Goal: Obtain resource: Download file/media

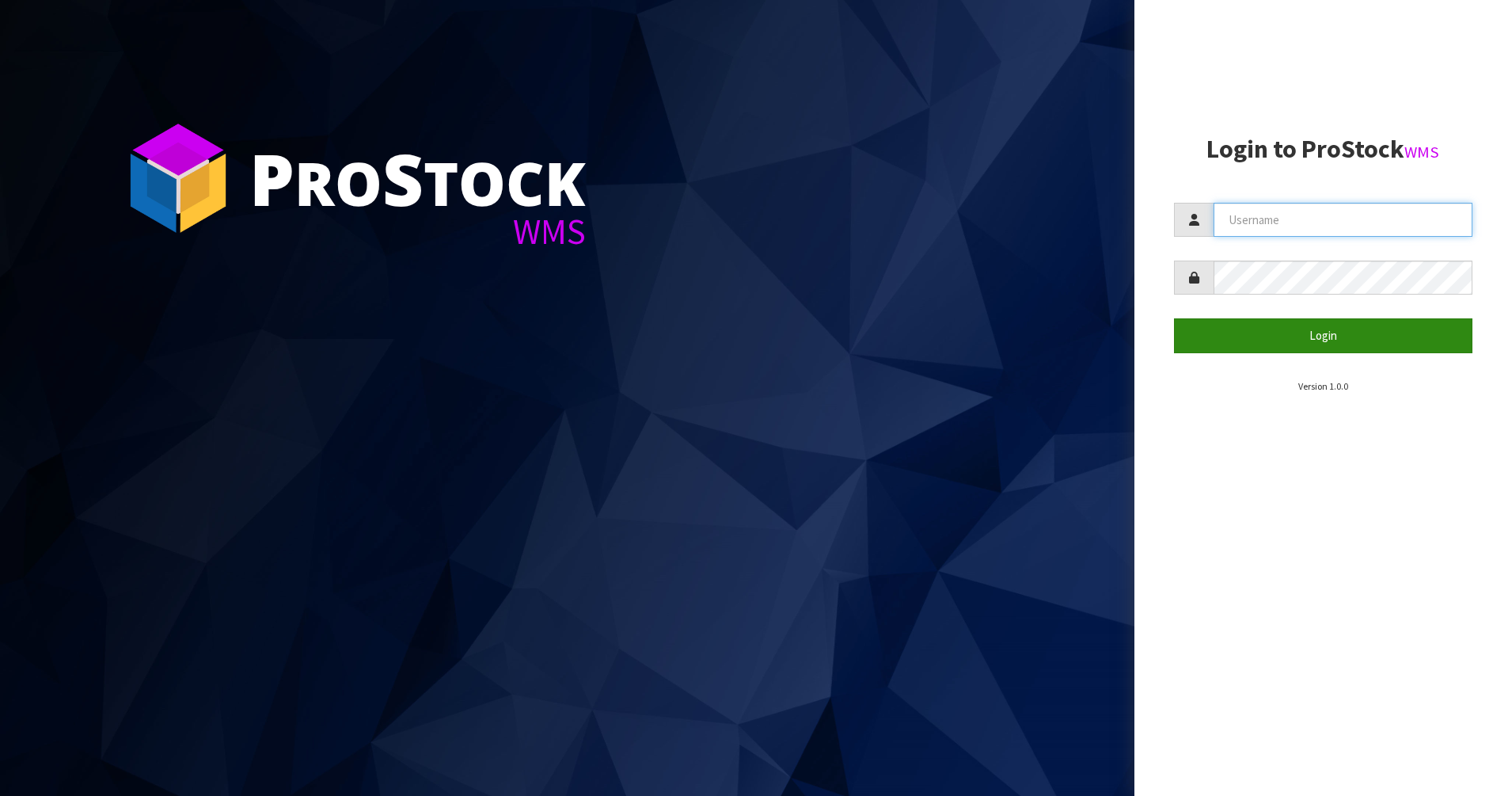
type input "PACIFICBIOLOGICS"
click at [1231, 327] on button "Login" at bounding box center [1323, 335] width 299 height 34
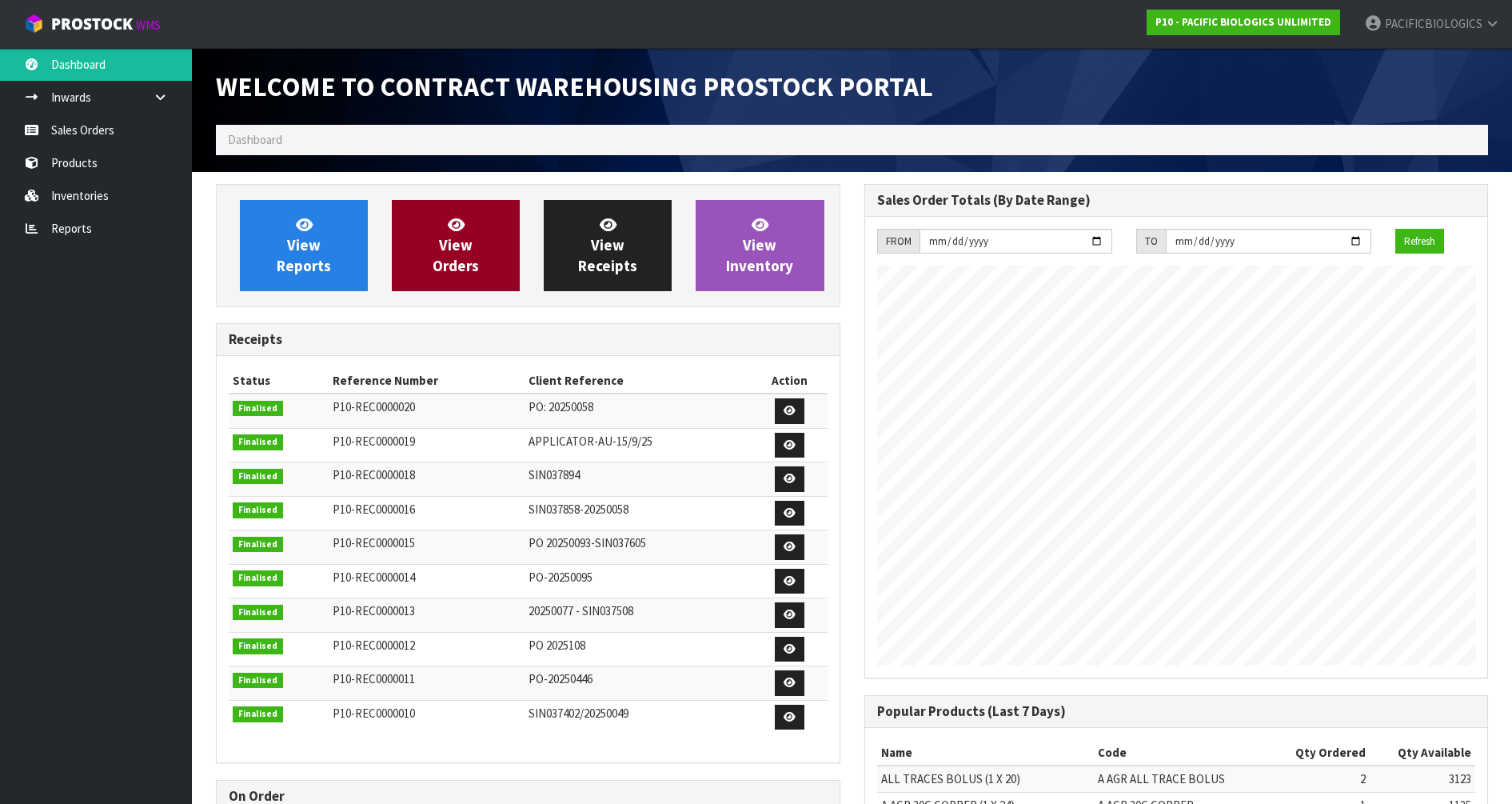
scroll to position [731, 648]
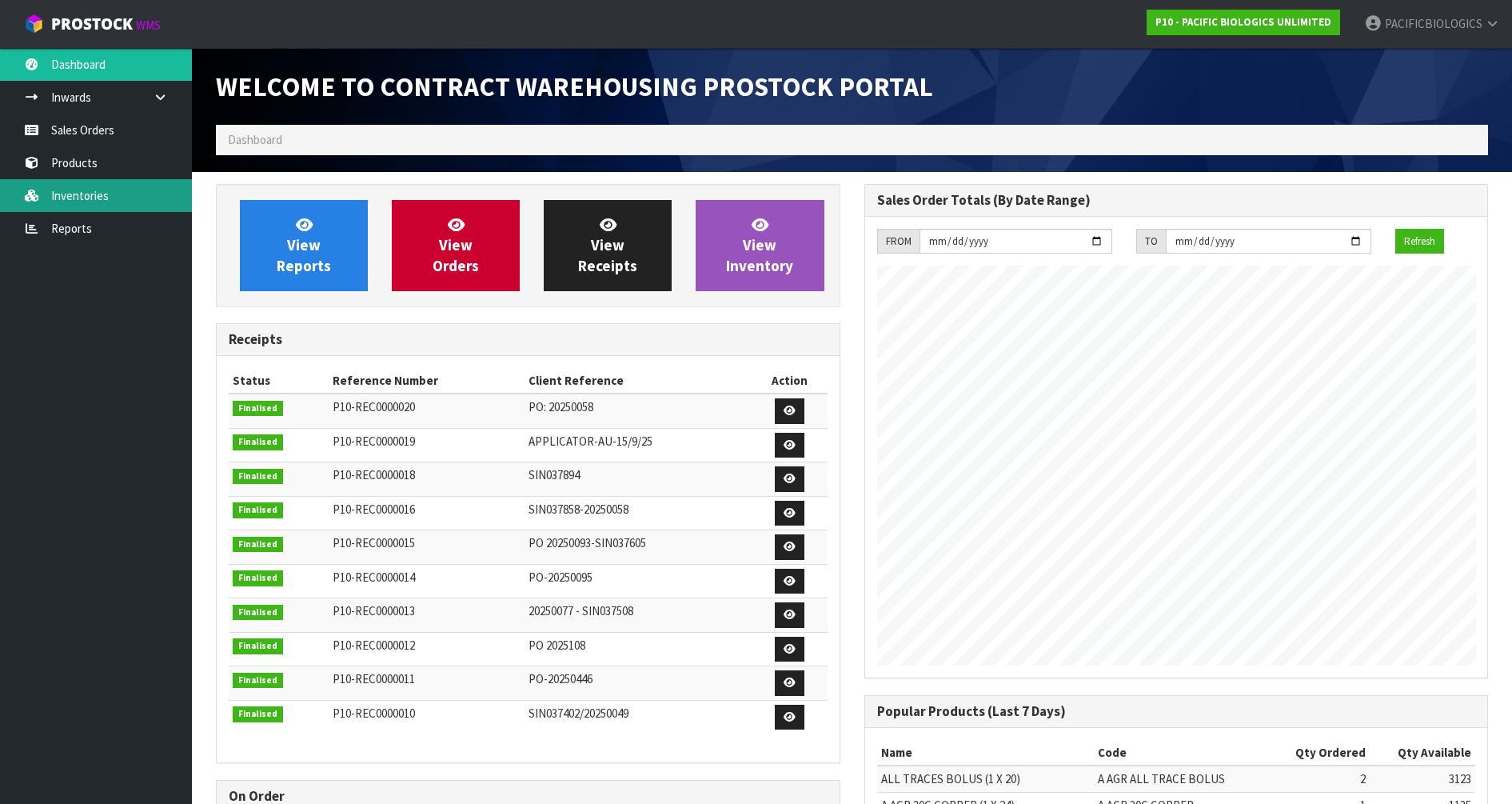
click at [97, 204] on link "Inventories" at bounding box center [96, 196] width 192 height 33
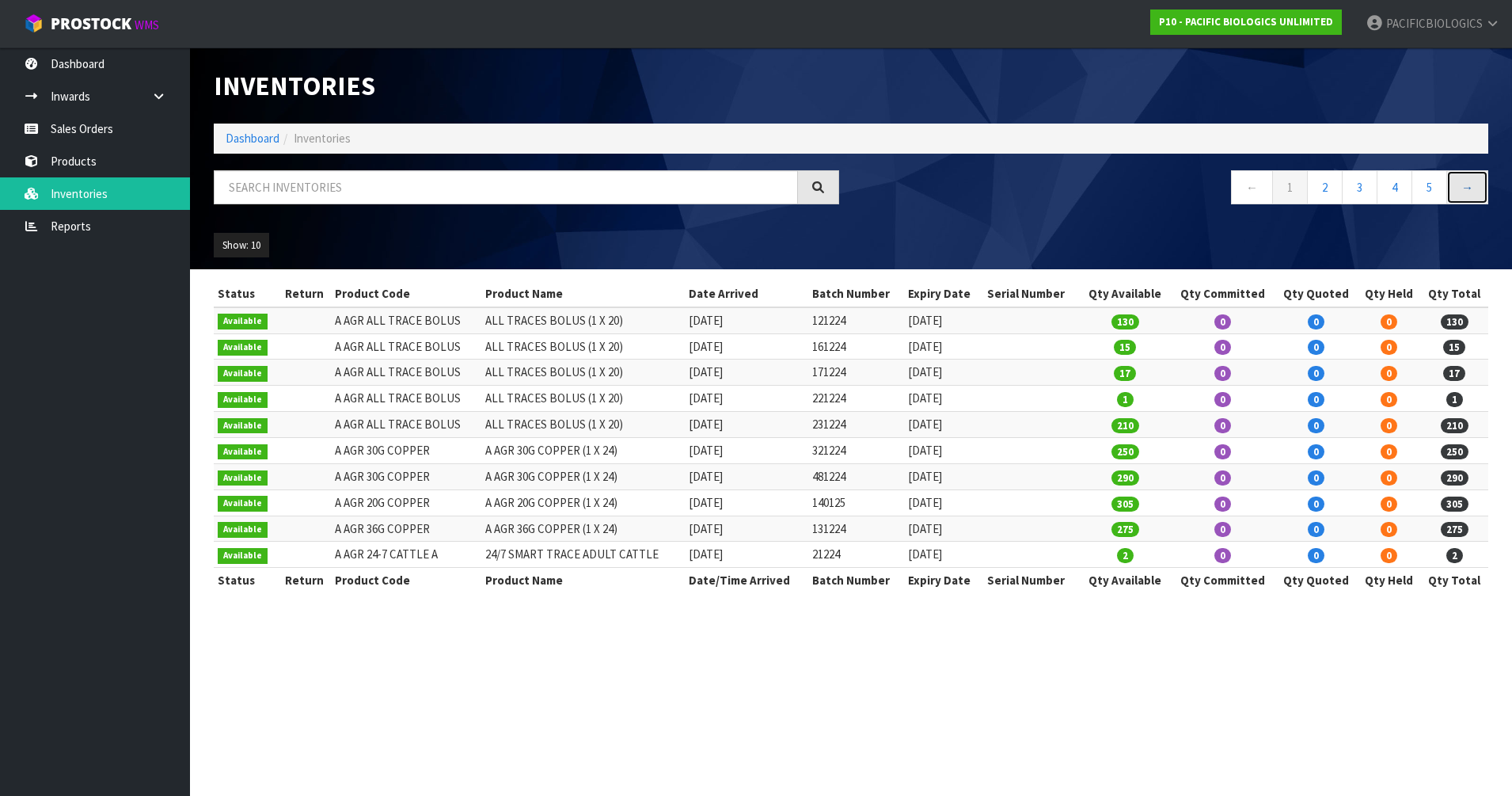
click at [1468, 182] on link "→" at bounding box center [1467, 187] width 42 height 34
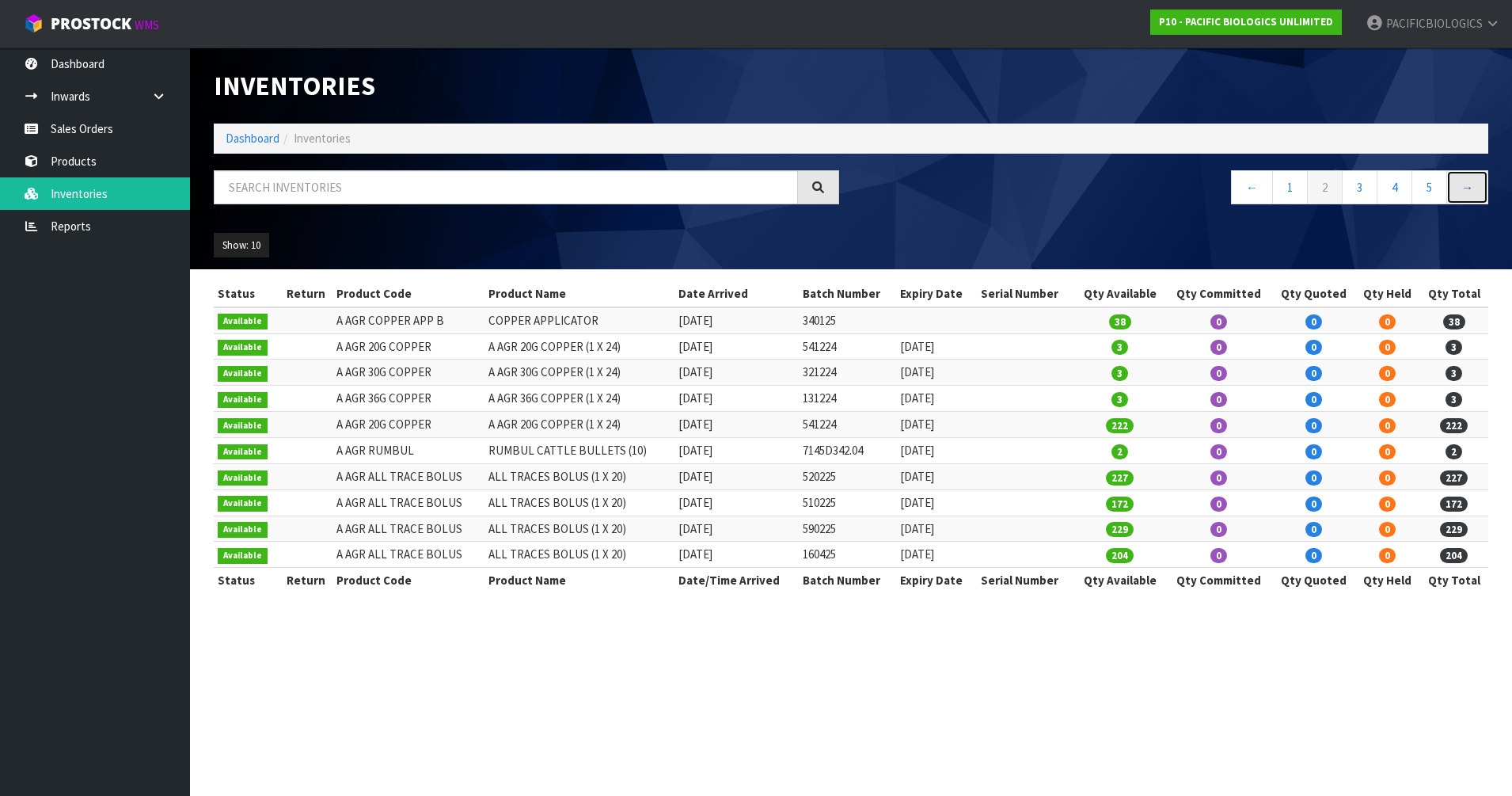
click at [1468, 182] on link "→" at bounding box center [1467, 187] width 42 height 34
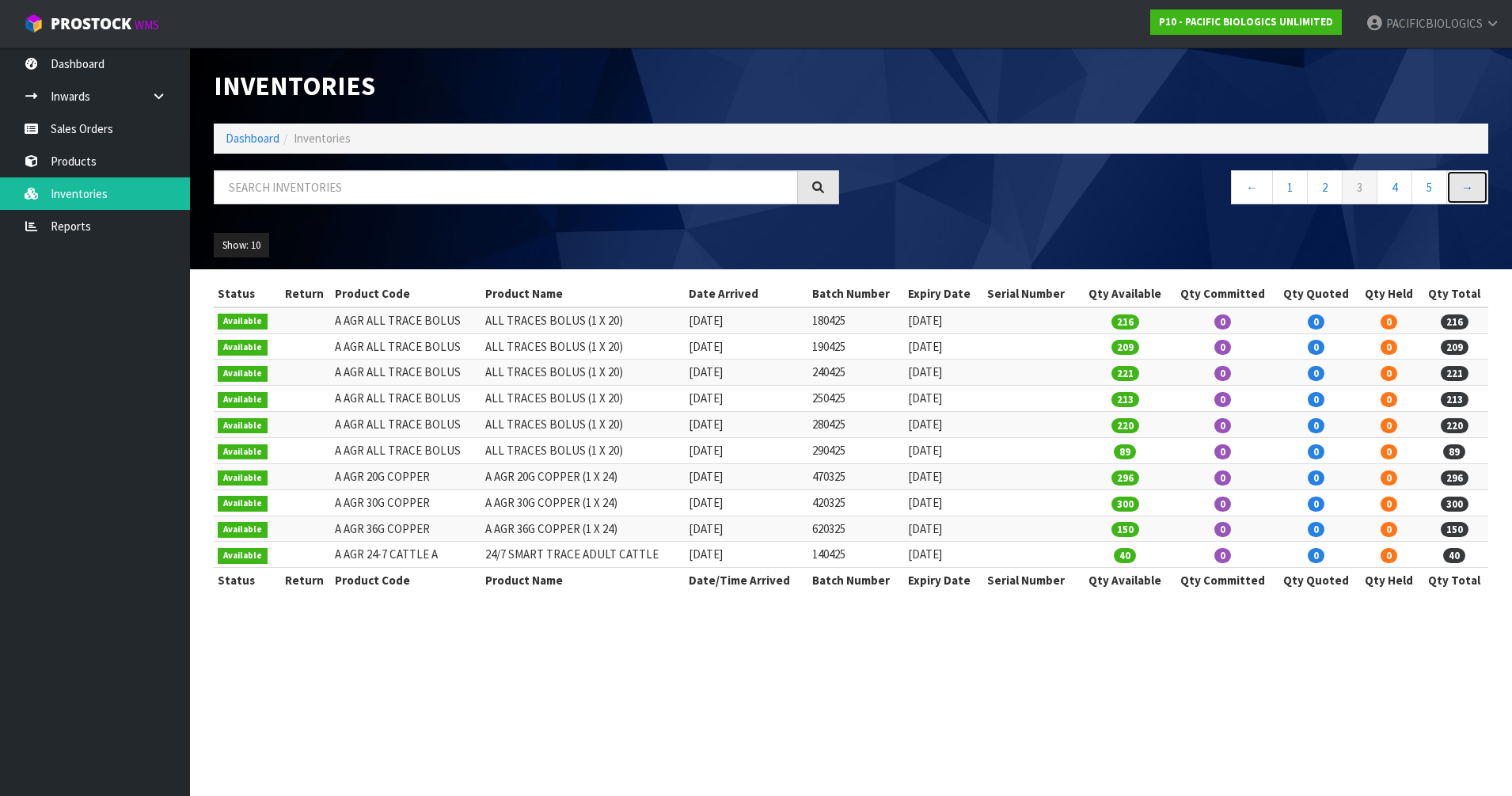
click at [1468, 182] on link "→" at bounding box center [1467, 187] width 42 height 34
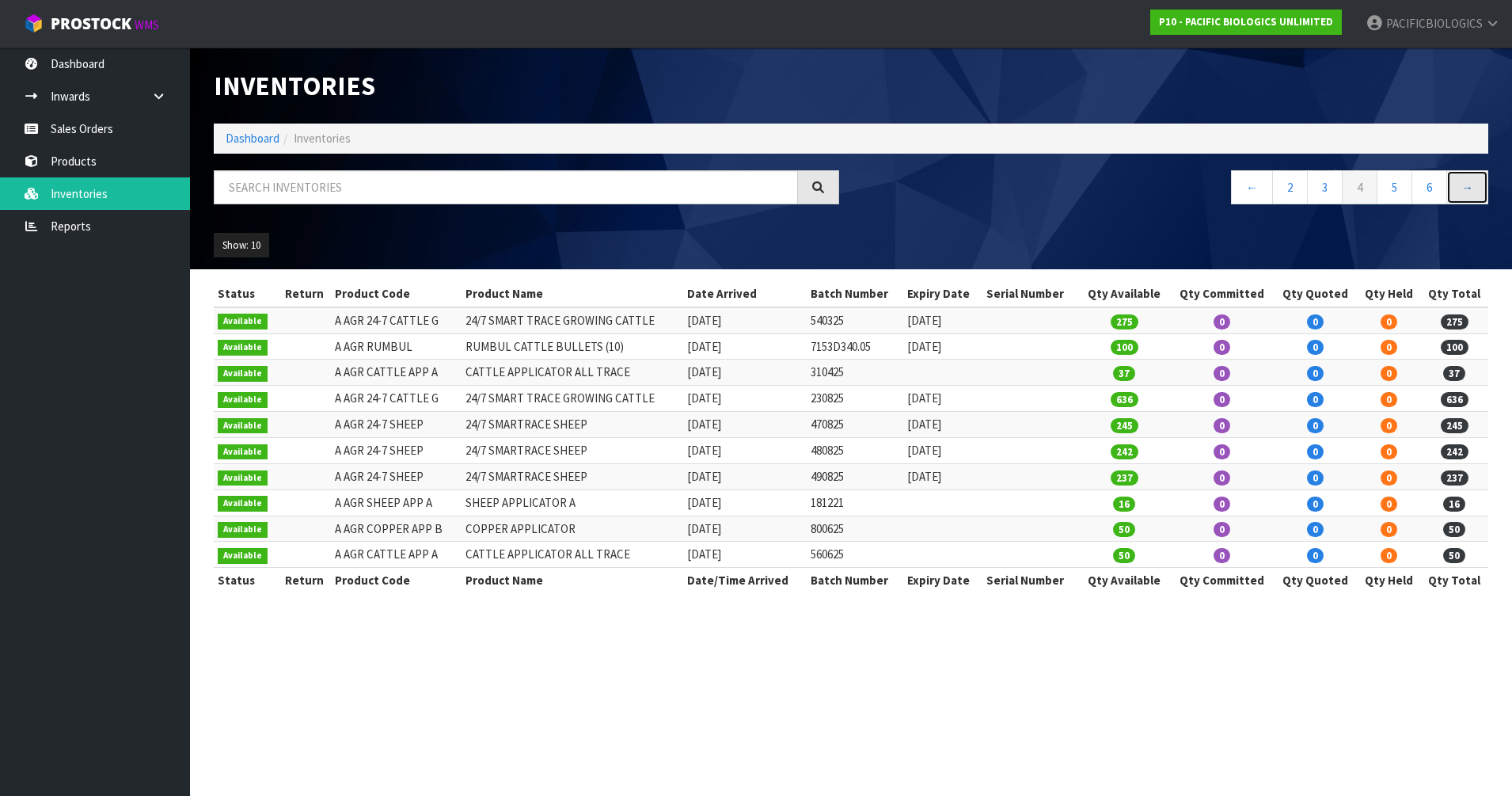
click at [1476, 187] on link "→" at bounding box center [1467, 187] width 42 height 34
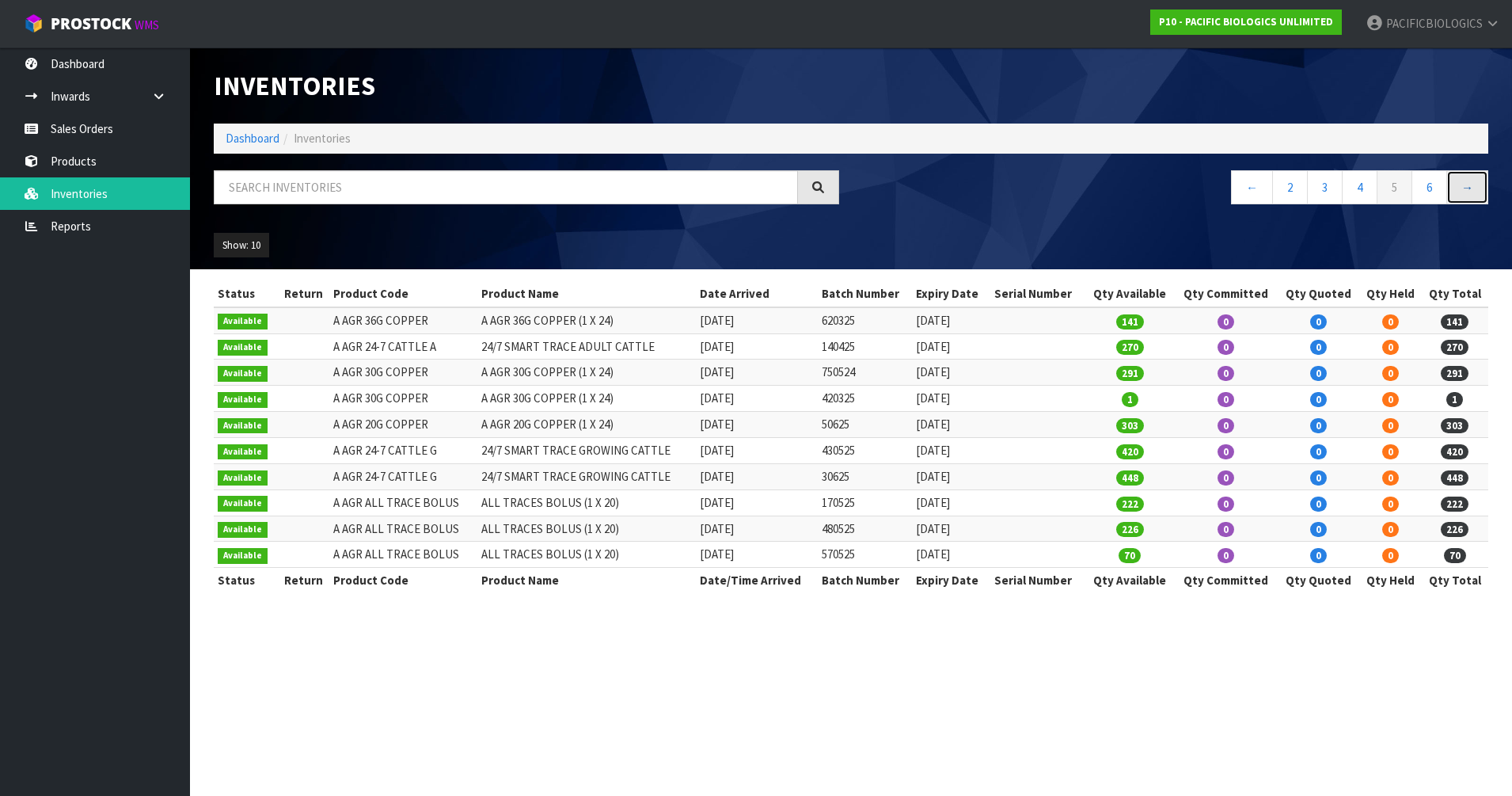
click at [1476, 187] on link "→" at bounding box center [1467, 187] width 42 height 34
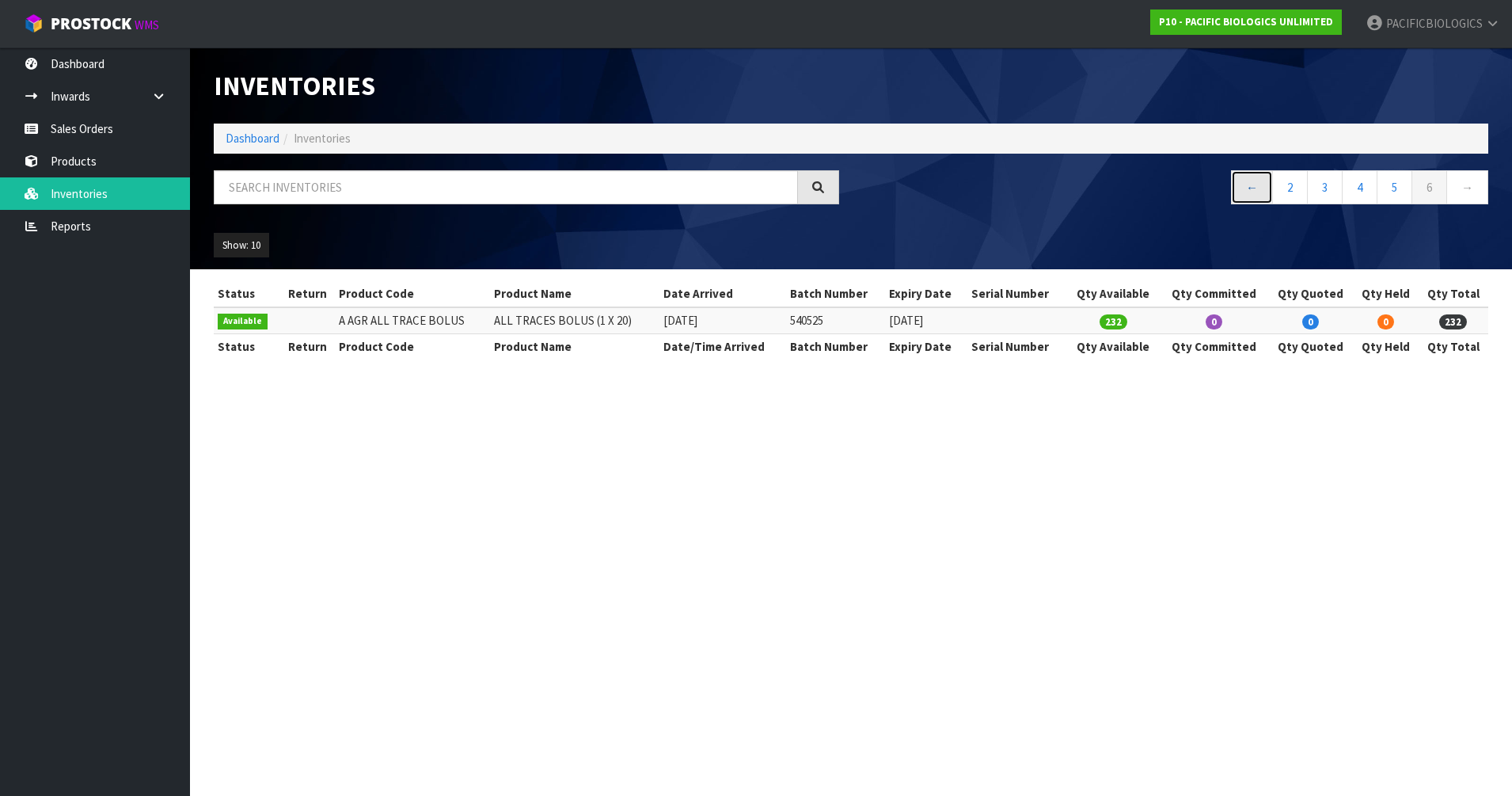
click at [1243, 195] on link "←" at bounding box center [1252, 187] width 42 height 34
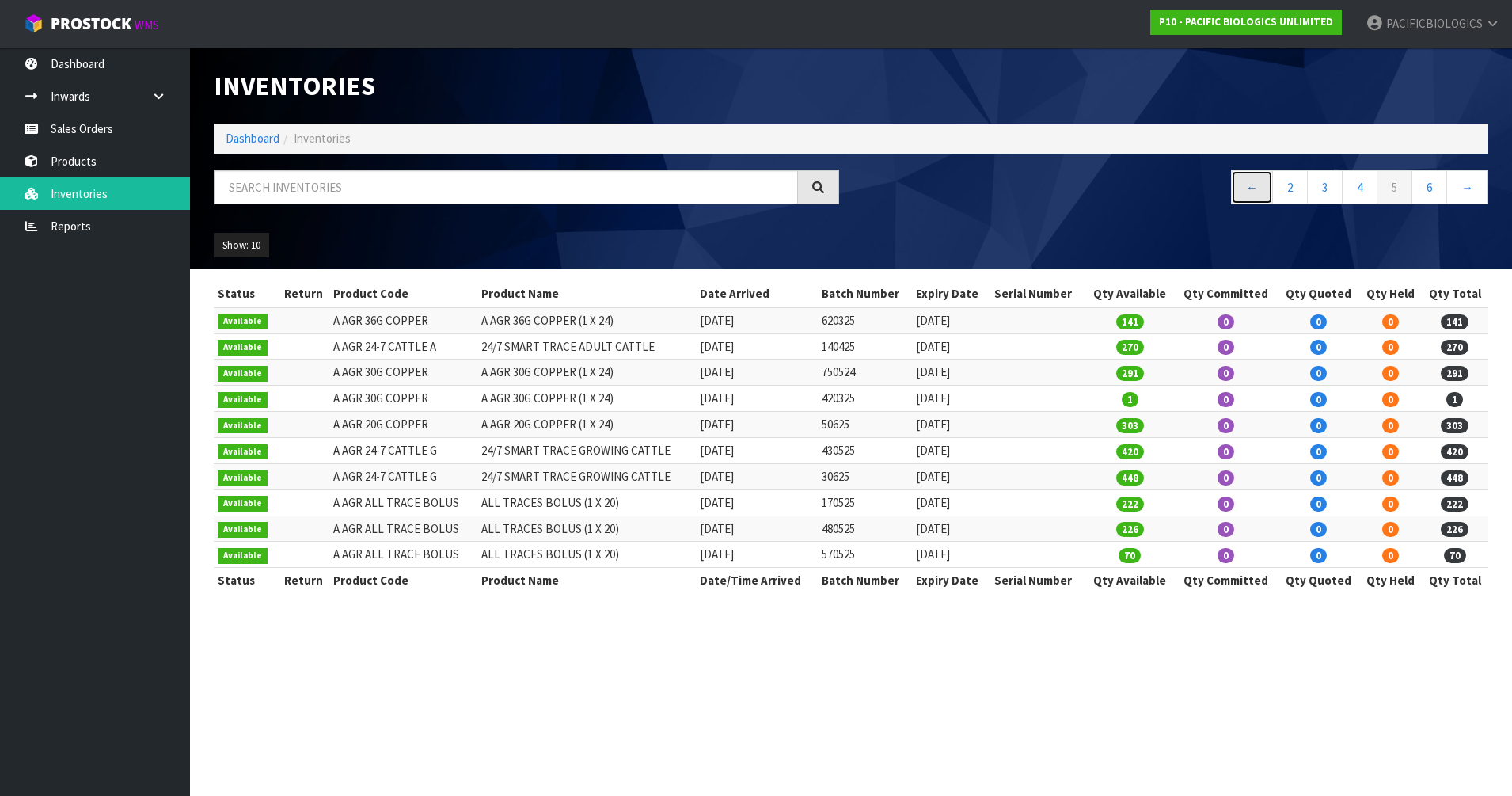
click at [1243, 195] on link "←" at bounding box center [1252, 187] width 42 height 34
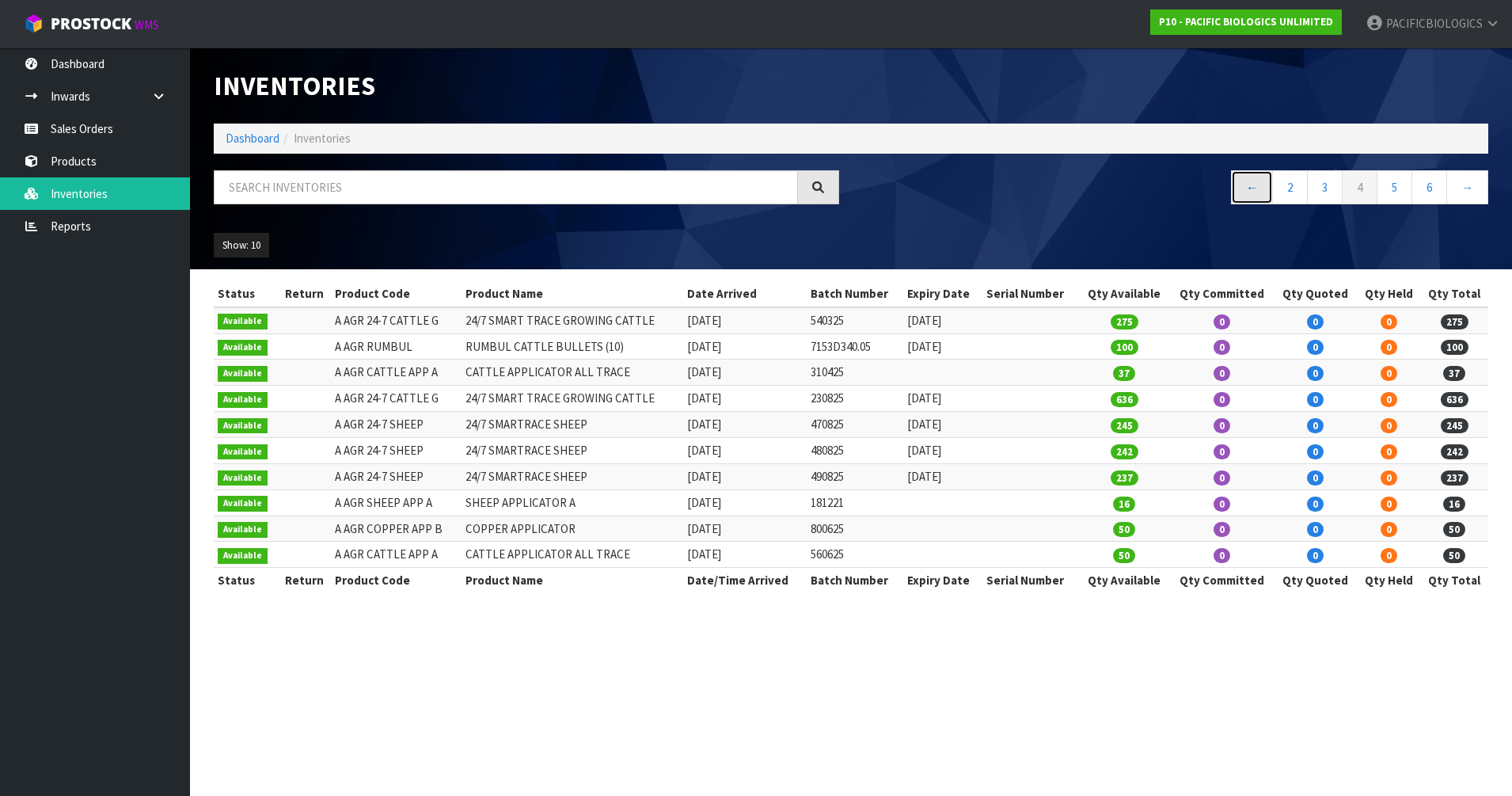
click at [1243, 195] on link "←" at bounding box center [1252, 187] width 42 height 34
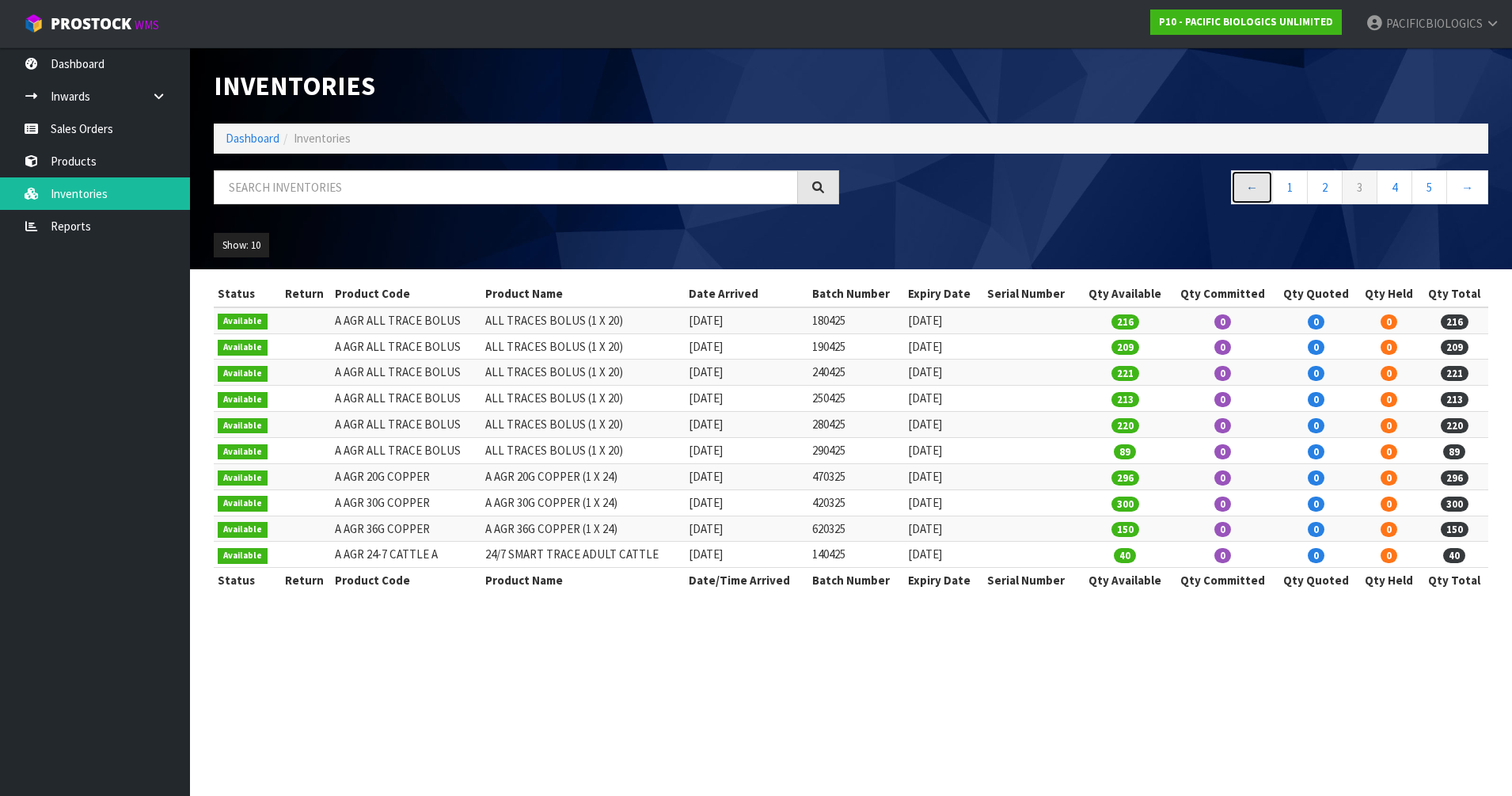
click at [1243, 195] on link "←" at bounding box center [1252, 187] width 42 height 34
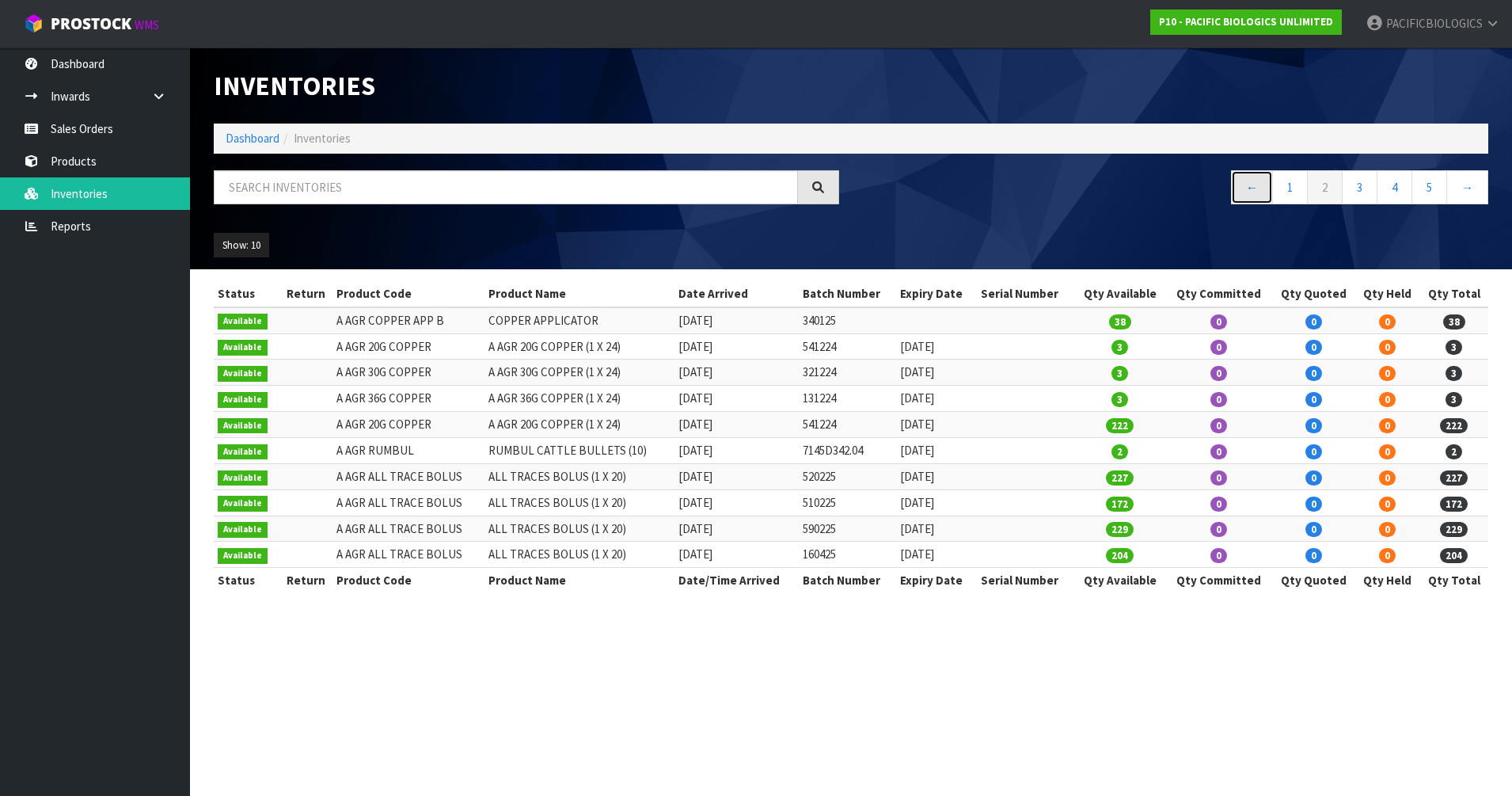
click at [1249, 186] on link "←" at bounding box center [1252, 187] width 42 height 34
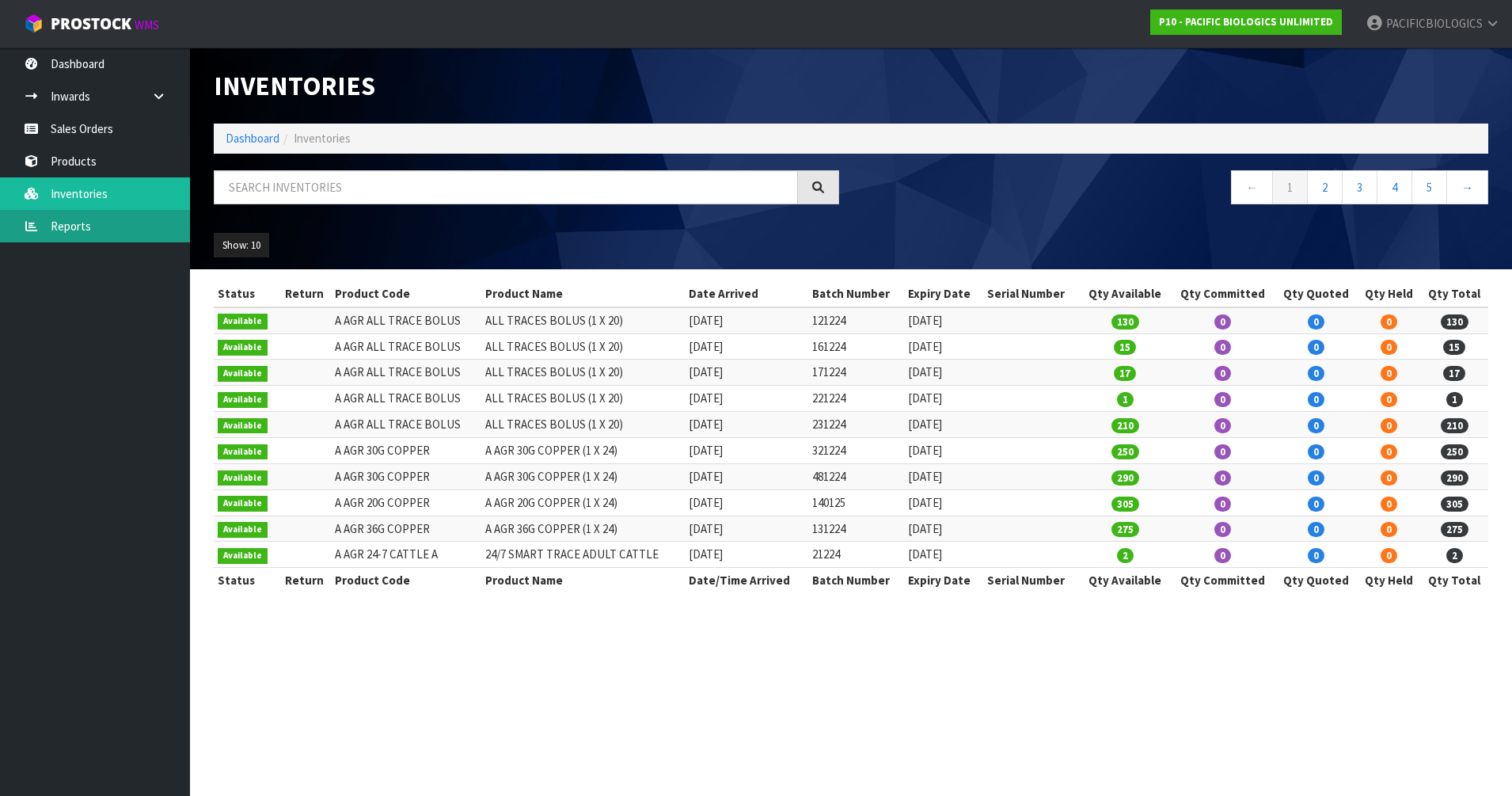
click at [77, 221] on link "Reports" at bounding box center [95, 226] width 190 height 33
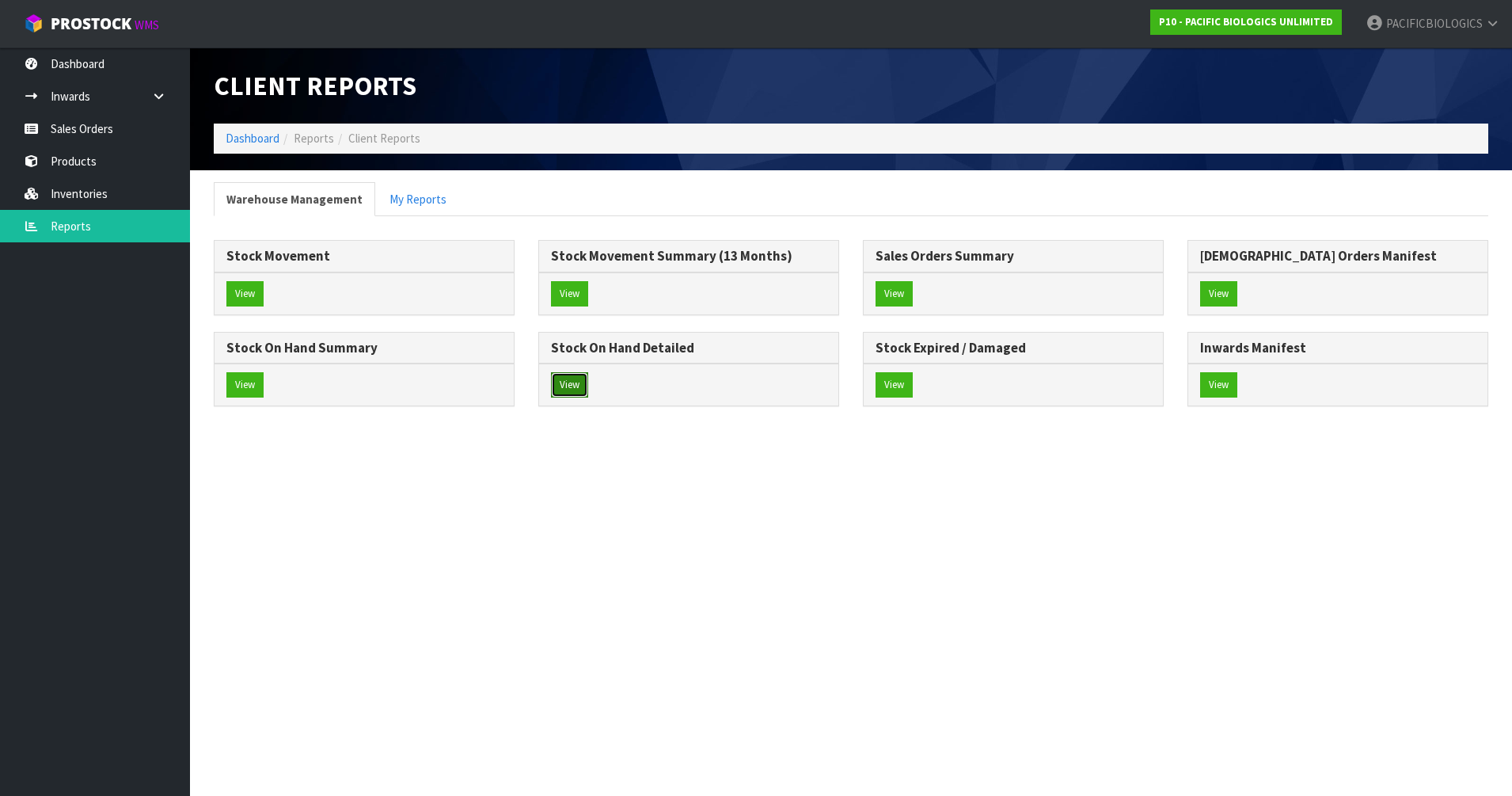
click at [573, 389] on button "View" at bounding box center [569, 385] width 37 height 26
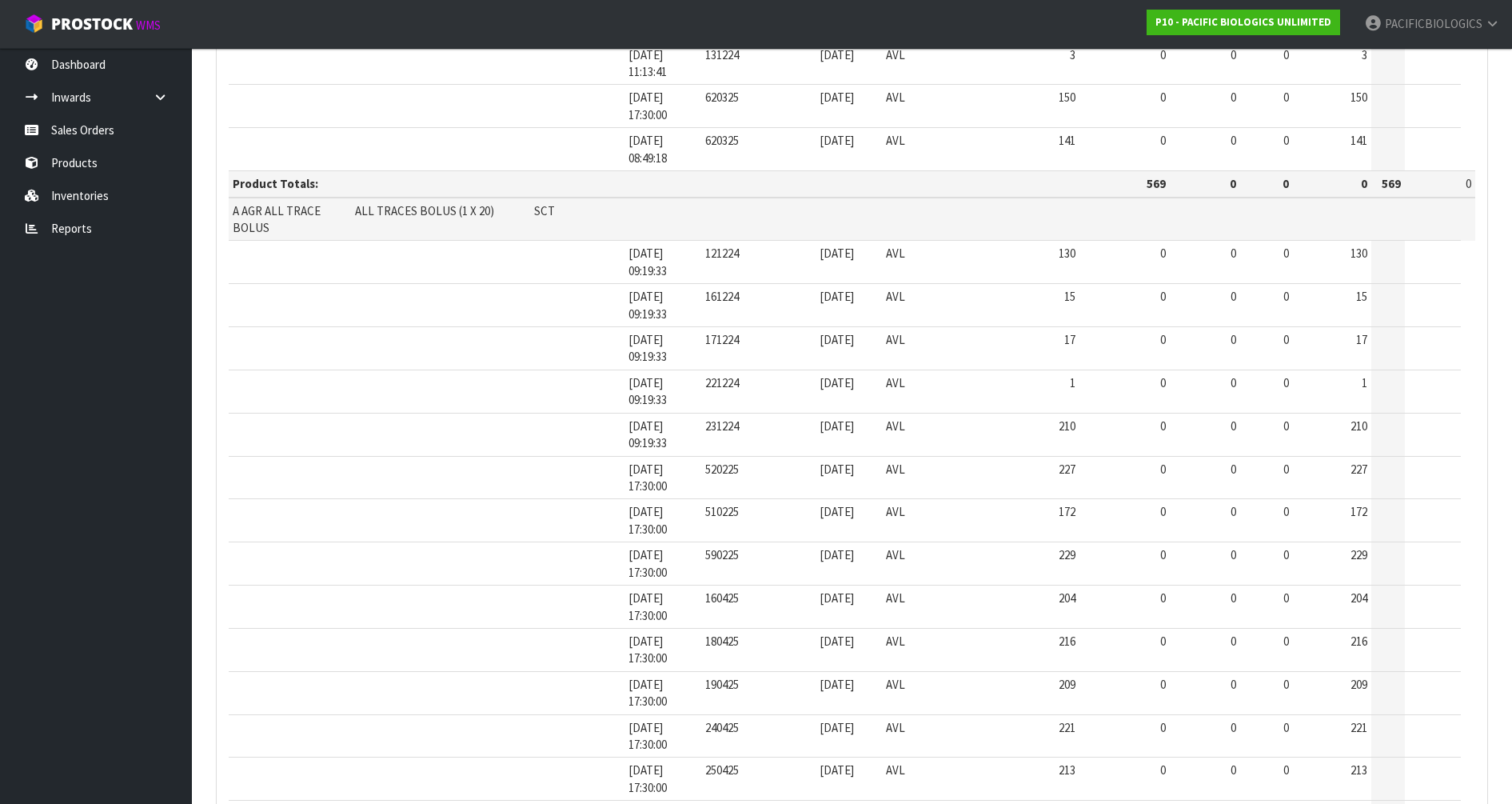
scroll to position [1587, 0]
